Goal: Information Seeking & Learning: Learn about a topic

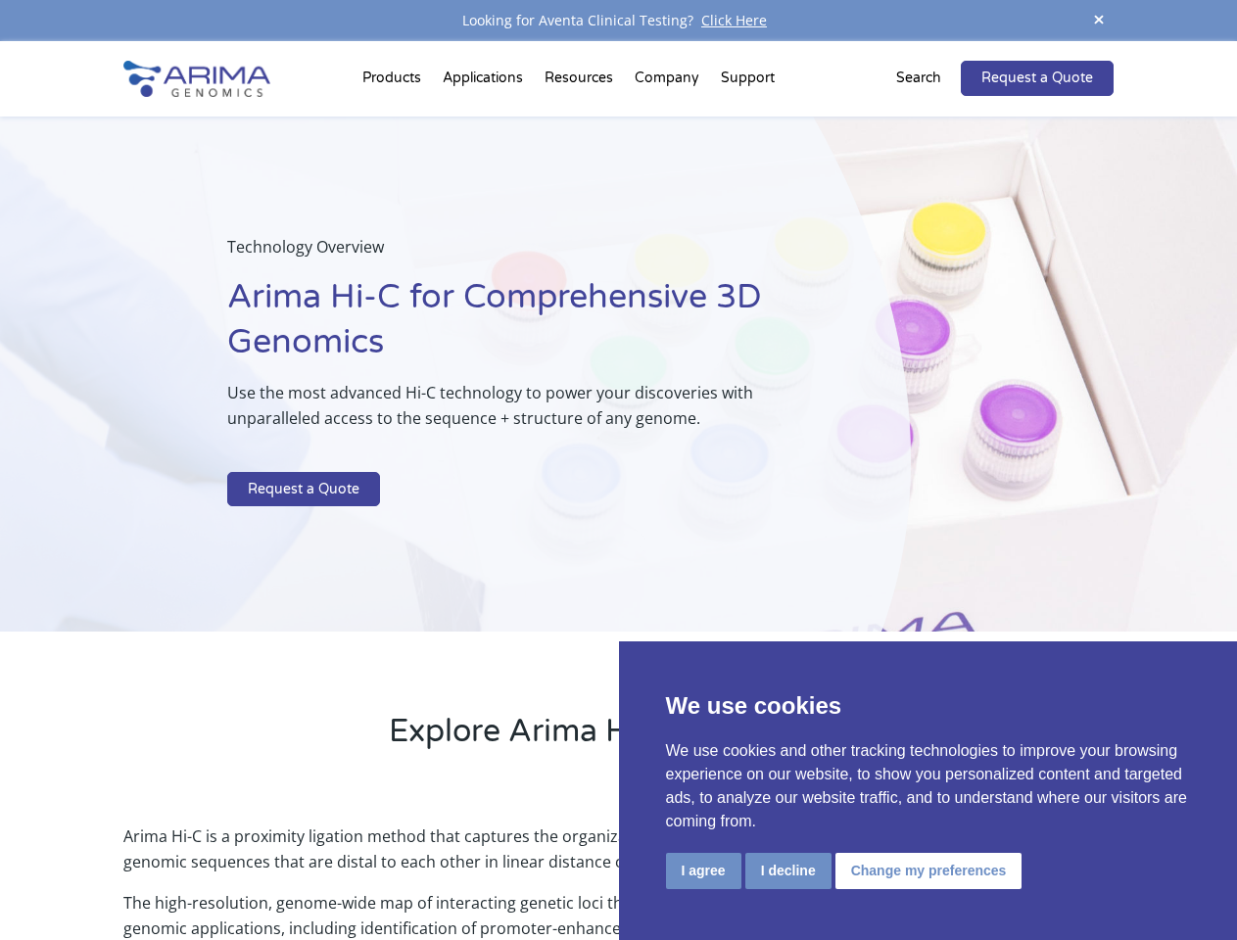
click at [618, 470] on p at bounding box center [519, 459] width 585 height 25
click at [703, 871] on button "I agree" at bounding box center [703, 871] width 75 height 36
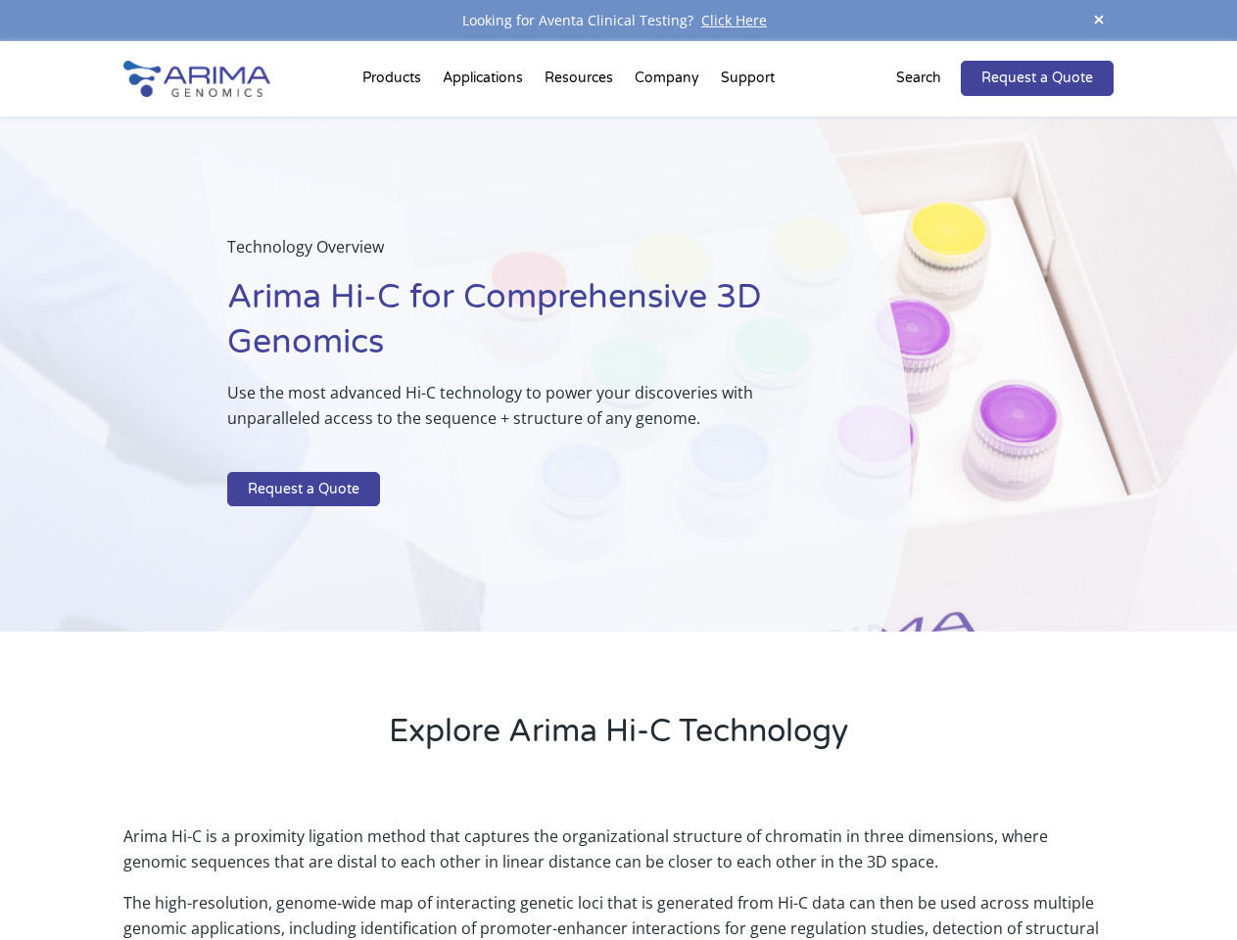
click at [788, 871] on p "Arima Hi-C is a proximity ligation method that captures the organizational stru…" at bounding box center [617, 857] width 989 height 67
click at [926, 871] on p "Arima Hi-C is a proximity ligation method that captures the organizational stru…" at bounding box center [617, 857] width 989 height 67
click at [1099, 21] on span at bounding box center [1098, 21] width 29 height 26
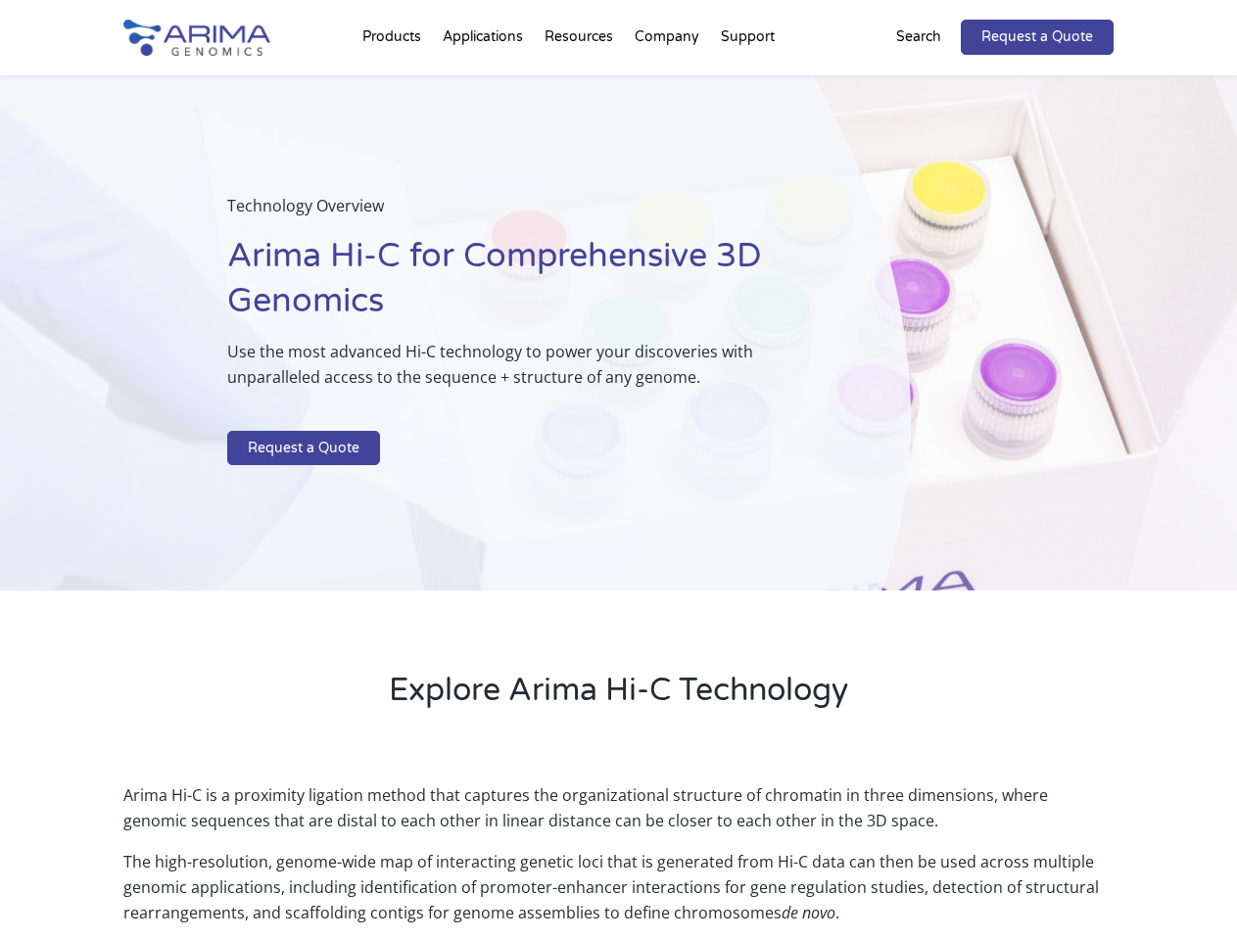
click at [618, 491] on div "Technology Overview Arima Hi-C for Comprehensive 3D Genomics Use the most advan…" at bounding box center [455, 333] width 911 height 516
click at [395, 82] on div "Technology Overview Arima Hi-C for Comprehensive 3D Genomics Use the most advan…" at bounding box center [455, 333] width 911 height 516
click at [581, 82] on div "Technology Overview Arima Hi-C for Comprehensive 3D Genomics Use the most advan…" at bounding box center [455, 333] width 911 height 516
click at [668, 82] on div "Technology Overview Arima Hi-C for Comprehensive 3D Genomics Use the most advan…" at bounding box center [455, 333] width 911 height 516
click at [747, 82] on div "Technology Overview Arima Hi-C for Comprehensive 3D Genomics Use the most advan…" at bounding box center [455, 333] width 911 height 516
